Goal: Task Accomplishment & Management: Manage account settings

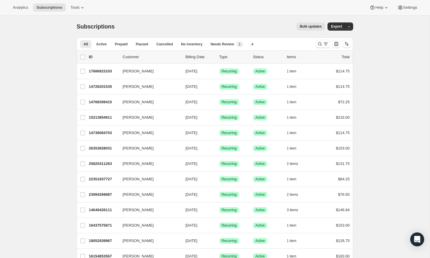
click at [162, 54] on p "Customer" at bounding box center [152, 57] width 58 height 6
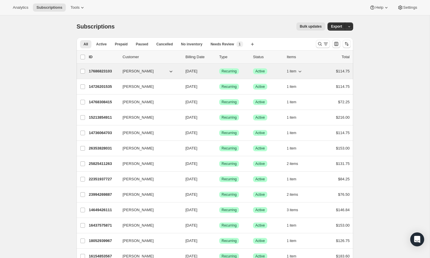
click at [122, 72] on div "17686823103 [PERSON_NAME] [DATE] Success Recurring Success Active 1 item $114.75" at bounding box center [219, 71] width 261 height 8
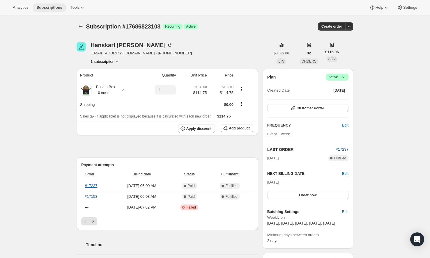
click at [55, 10] on button "Subscriptions" at bounding box center [49, 7] width 33 height 8
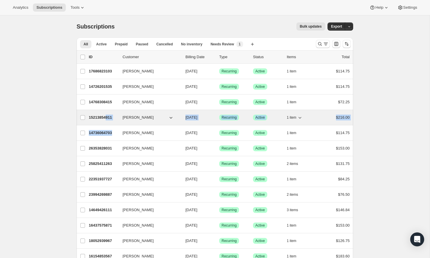
drag, startPoint x: 114, startPoint y: 137, endPoint x: 108, endPoint y: 116, distance: 21.4
click at [107, 120] on p "15213854911" at bounding box center [103, 118] width 29 height 6
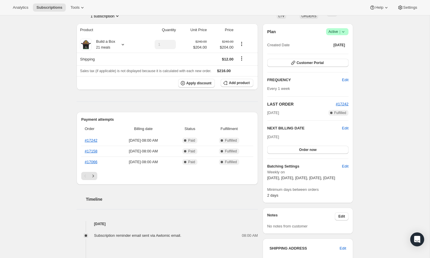
scroll to position [48, 0]
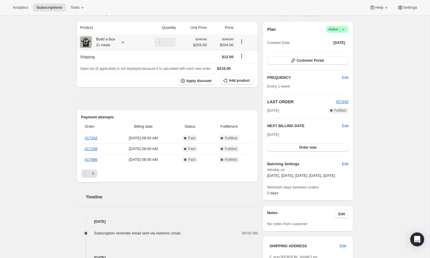
click at [107, 45] on small "21 meals" at bounding box center [103, 45] width 14 height 4
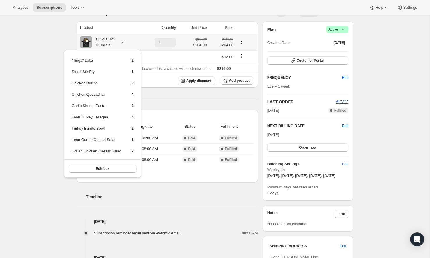
click at [62, 132] on div ""Tinga" Loka 2 Steak Stir Fry 1 Chicken Burrito 2 Chicken Quesadilla 4 Garlic S…" at bounding box center [102, 115] width 82 height 134
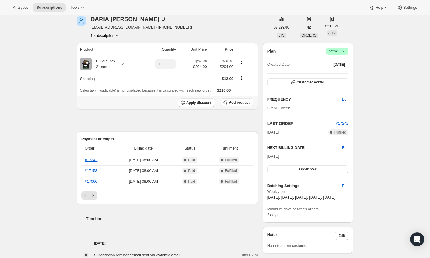
scroll to position [26, 0]
click at [297, 83] on span "Customer Portal" at bounding box center [310, 81] width 27 height 5
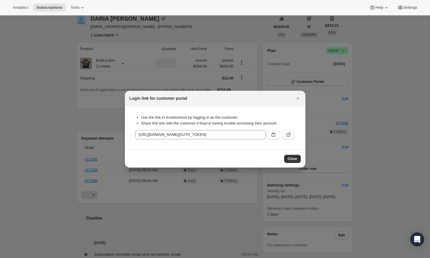
click at [289, 133] on icon ":rop:" at bounding box center [289, 135] width 6 height 6
click at [286, 133] on icon ":rop:" at bounding box center [289, 135] width 6 height 6
click at [300, 99] on icon "Close" at bounding box center [298, 98] width 6 height 6
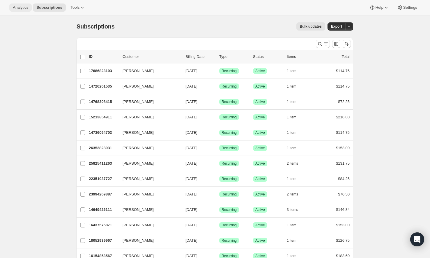
click at [23, 9] on span "Analytics" at bounding box center [20, 7] width 15 height 5
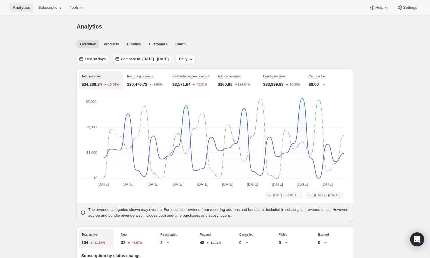
click at [23, 9] on span "Analytics" at bounding box center [21, 7] width 17 height 5
click at [155, 43] on span "Customers" at bounding box center [158, 44] width 18 height 5
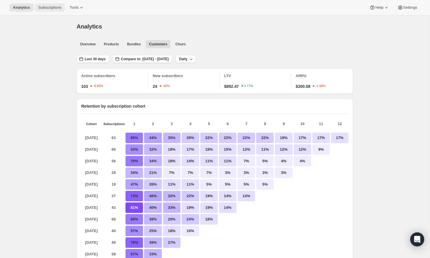
click at [53, 10] on button "Subscriptions" at bounding box center [50, 7] width 30 height 8
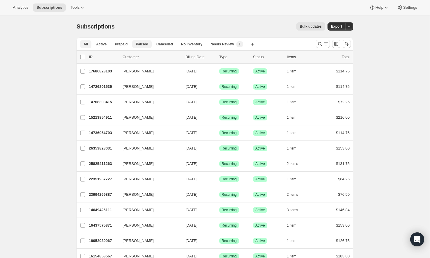
click at [146, 43] on span "Paused" at bounding box center [142, 44] width 13 height 5
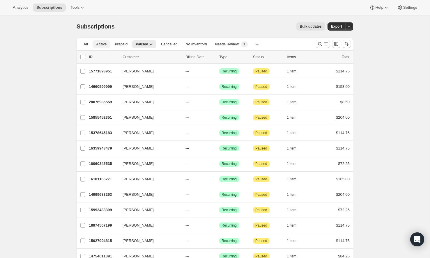
click at [107, 44] on button "Active" at bounding box center [101, 44] width 17 height 8
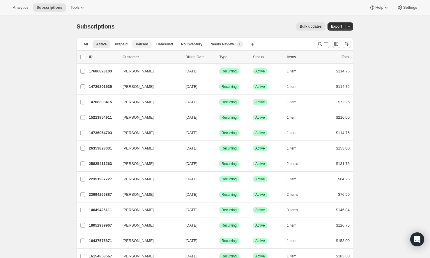
click at [149, 45] on button "Paused" at bounding box center [142, 44] width 20 height 8
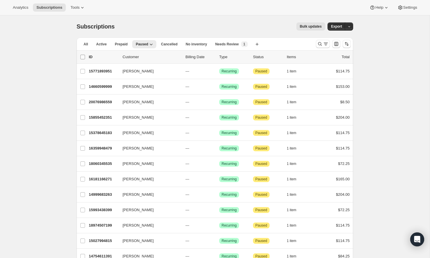
click at [83, 56] on input "0 selected" at bounding box center [82, 57] width 5 height 5
checkbox input "true"
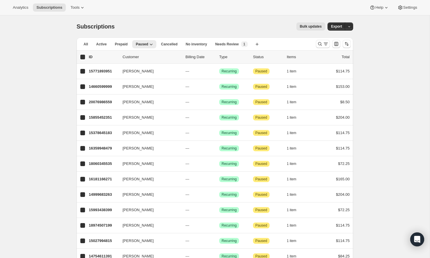
checkbox input "true"
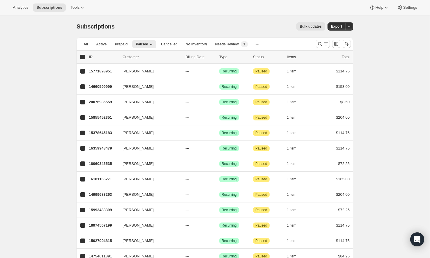
checkbox input "true"
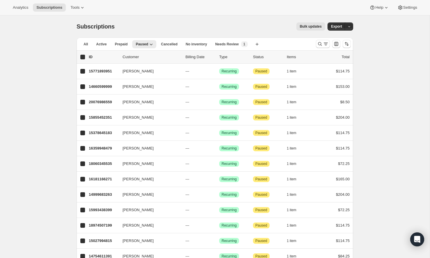
checkbox input "true"
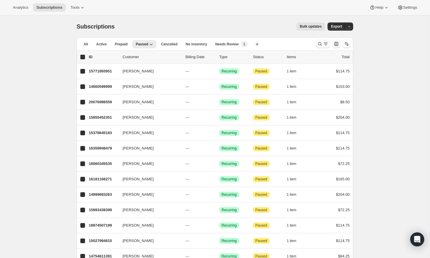
checkbox input "true"
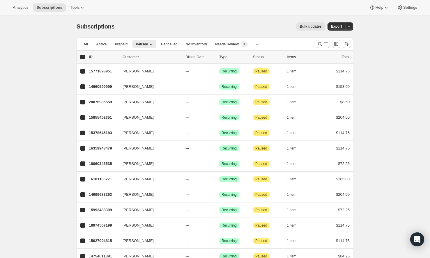
checkbox input "true"
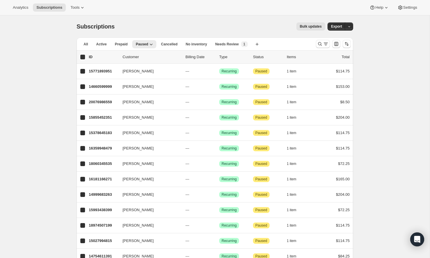
checkbox input "true"
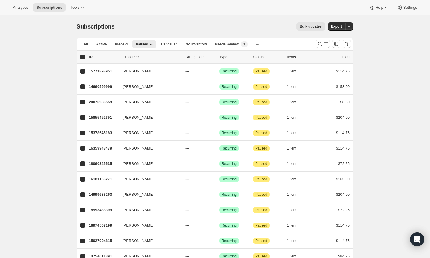
checkbox input "true"
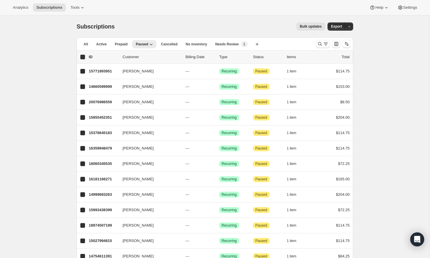
checkbox input "true"
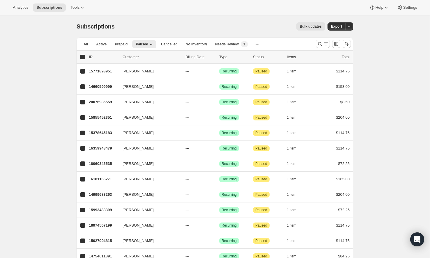
checkbox input "true"
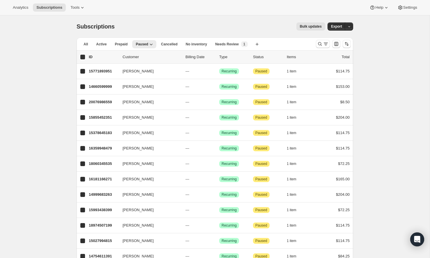
checkbox input "true"
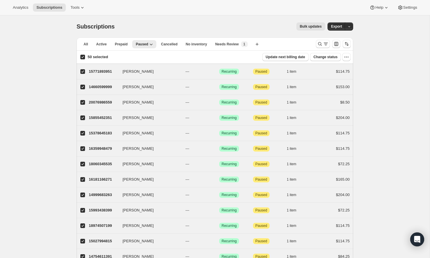
click at [71, 10] on button "Tools" at bounding box center [78, 7] width 22 height 8
